Goal: Find specific page/section: Find specific page/section

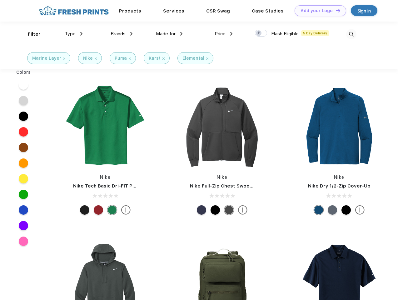
click at [318, 11] on link "Add your Logo Design Tool" at bounding box center [320, 10] width 52 height 11
click at [0, 0] on div "Design Tool" at bounding box center [0, 0] width 0 height 0
click at [335, 10] on link "Add your Logo Design Tool" at bounding box center [320, 10] width 52 height 11
click at [30, 34] on div "Filter" at bounding box center [34, 34] width 13 height 7
click at [74, 34] on span "Type" at bounding box center [70, 34] width 11 height 6
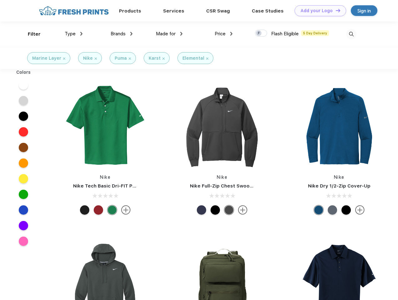
click at [121, 34] on span "Brands" at bounding box center [117, 34] width 15 height 6
click at [169, 34] on span "Made for" at bounding box center [166, 34] width 20 height 6
click at [223, 34] on span "Price" at bounding box center [219, 34] width 11 height 6
click at [261, 33] on div at bounding box center [261, 33] width 12 height 7
click at [259, 33] on input "checkbox" at bounding box center [257, 31] width 4 height 4
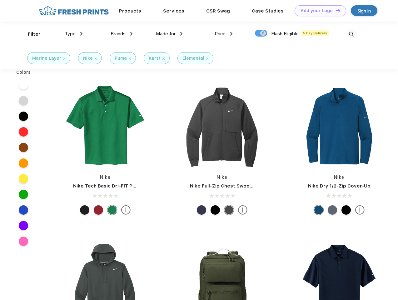
click at [351, 34] on img at bounding box center [351, 34] width 10 height 10
